Goal: Obtain resource: Obtain resource

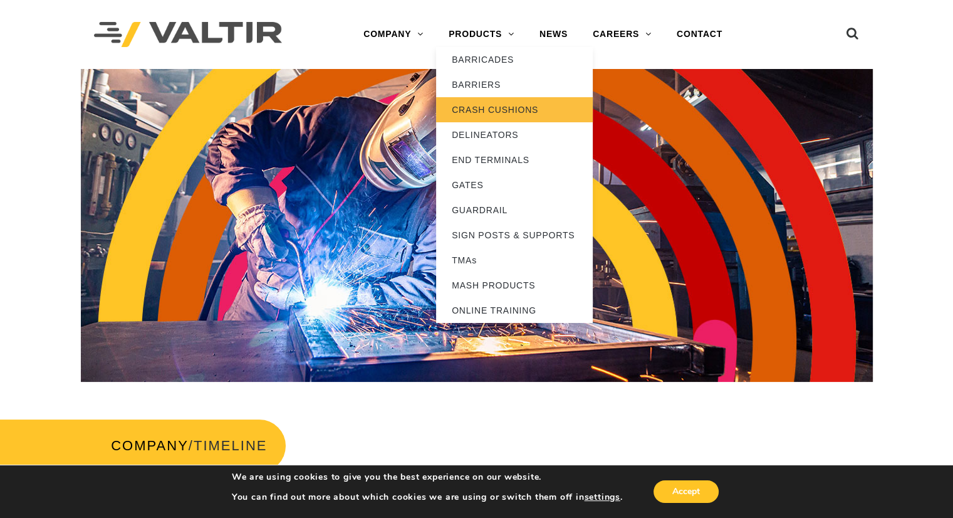
click at [493, 110] on link "CRASH CUSHIONS" at bounding box center [514, 109] width 157 height 25
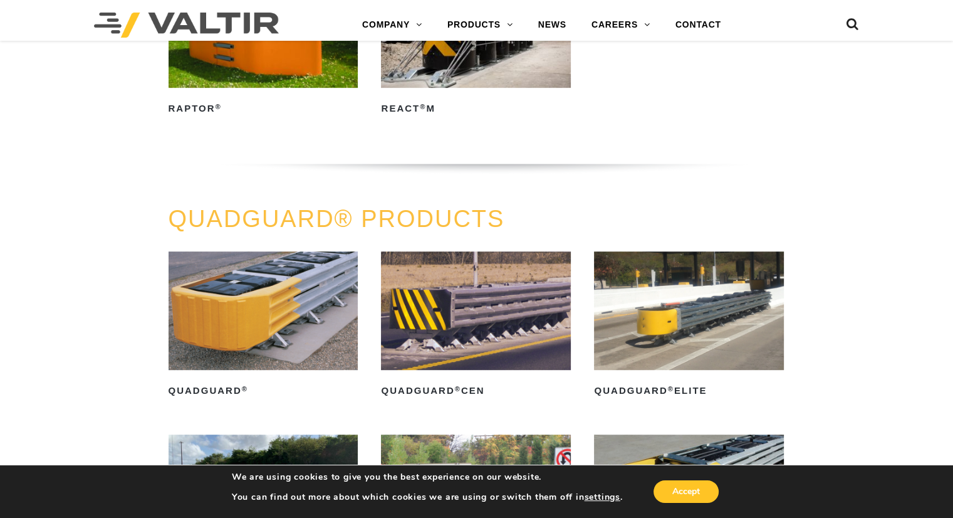
scroll to position [690, 0]
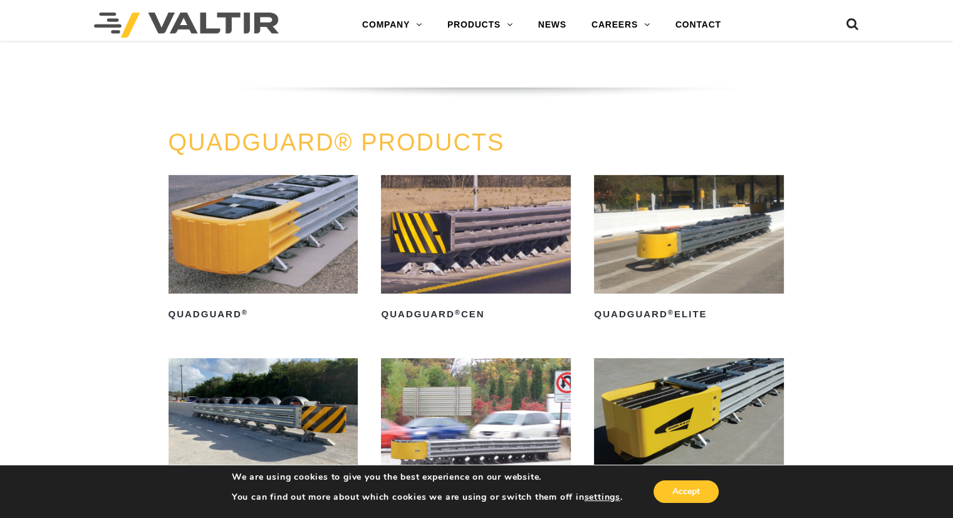
click at [263, 192] on img at bounding box center [264, 234] width 190 height 118
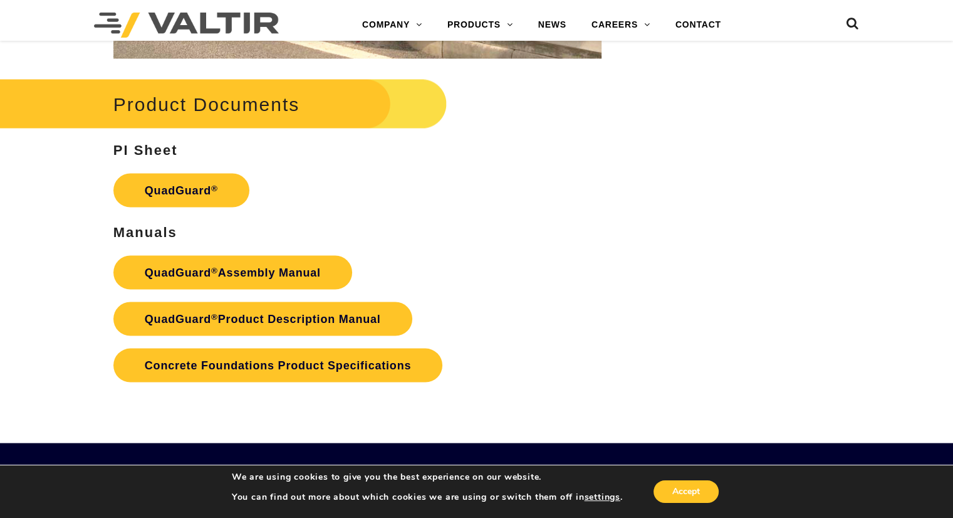
scroll to position [2382, 0]
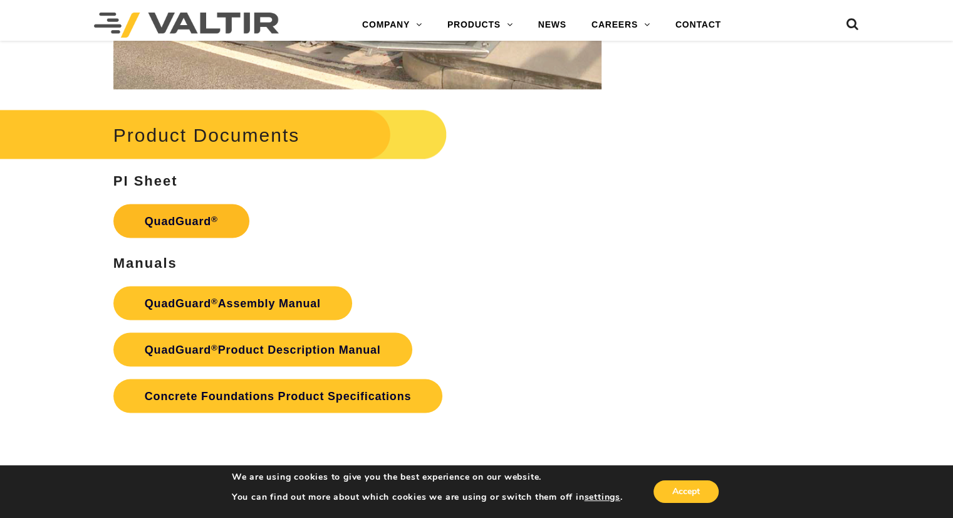
click at [177, 223] on link "QuadGuard ®" at bounding box center [181, 221] width 136 height 34
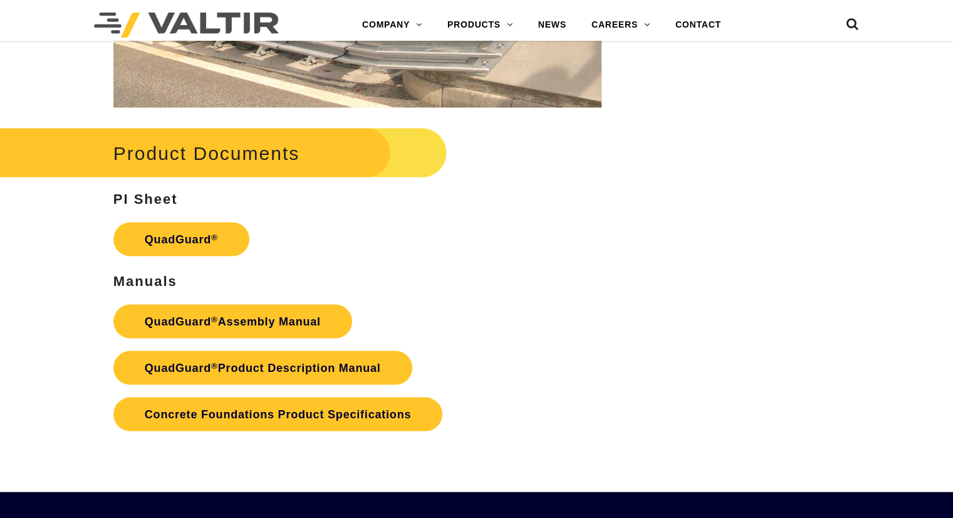
scroll to position [2382, 0]
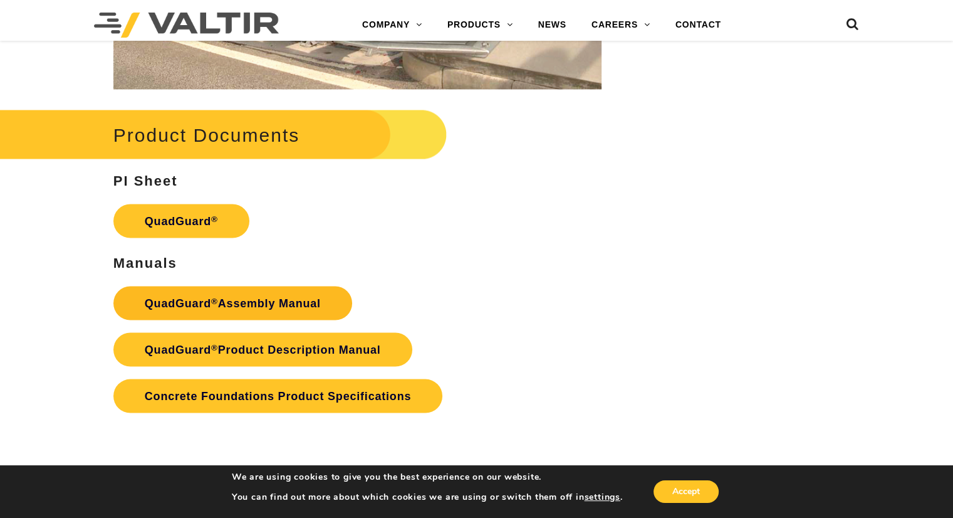
click at [258, 305] on link "QuadGuard ® Assembly Manual" at bounding box center [232, 303] width 239 height 34
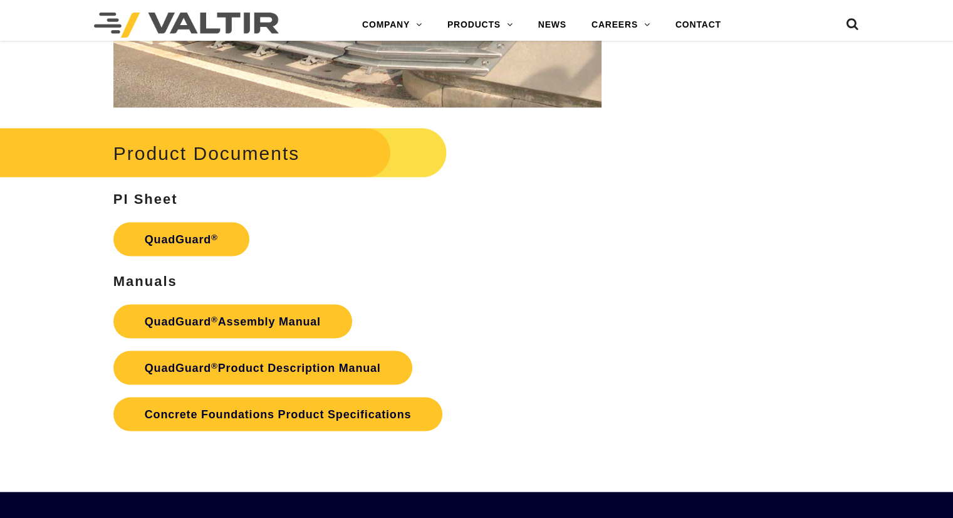
scroll to position [2382, 0]
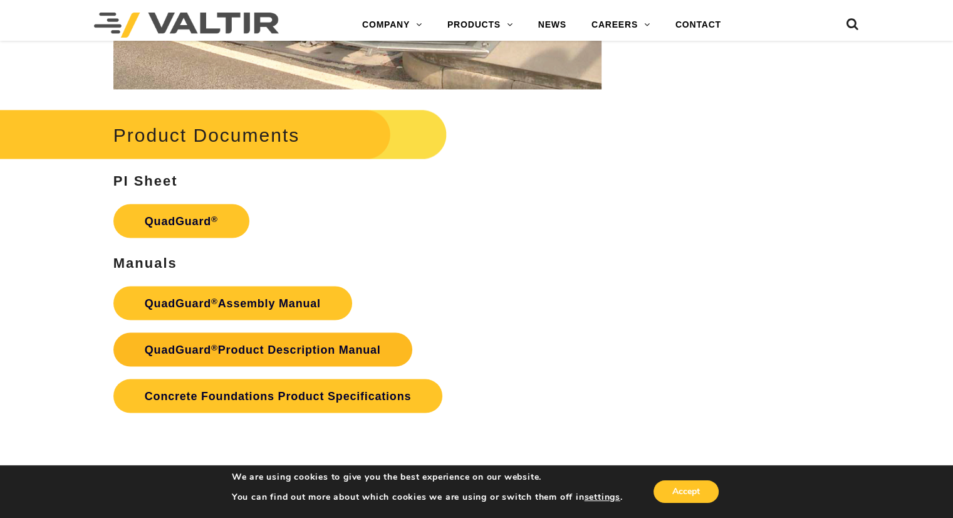
click at [337, 352] on link "QuadGuard ® Product Description Manual" at bounding box center [262, 349] width 299 height 34
